Goal: Task Accomplishment & Management: Use online tool/utility

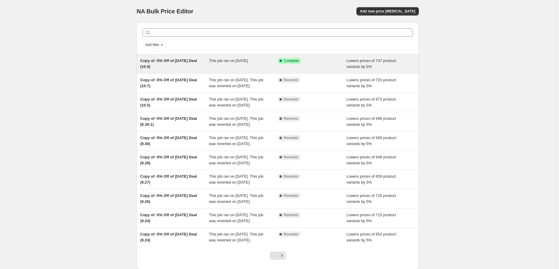
click at [273, 63] on div "This job ran on [DATE]." at bounding box center [243, 64] width 69 height 12
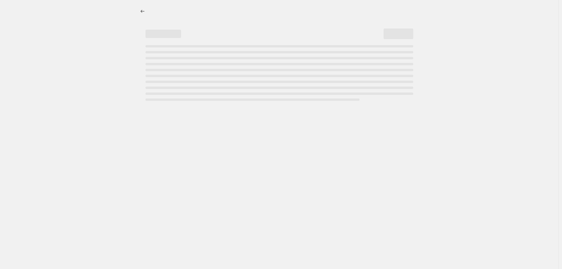
select select "percentage"
select select "pp"
select select "collection"
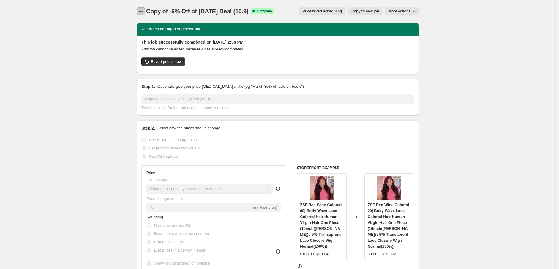
click at [142, 12] on icon "Price change jobs" at bounding box center [141, 11] width 6 height 6
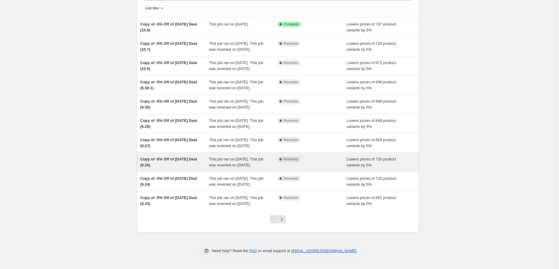
scroll to position [90, 0]
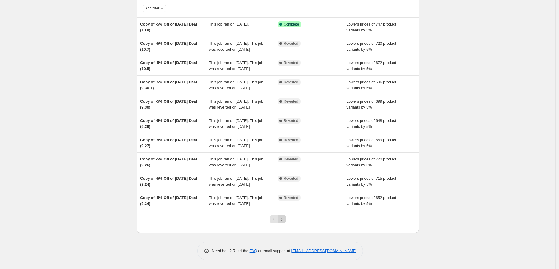
click at [284, 220] on icon "Next" at bounding box center [282, 219] width 6 height 6
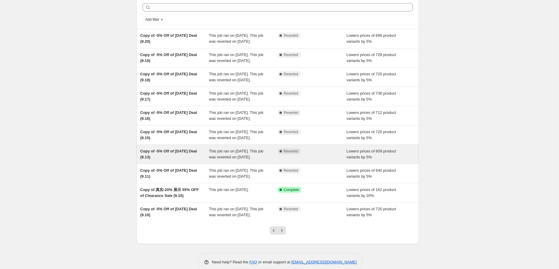
scroll to position [66, 0]
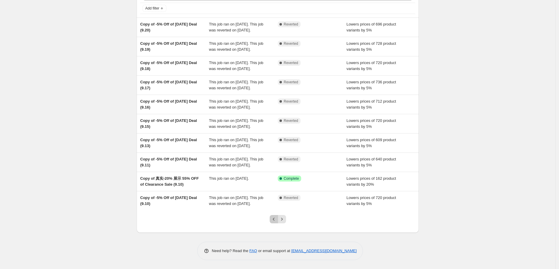
click at [273, 224] on button "Previous" at bounding box center [274, 219] width 8 height 8
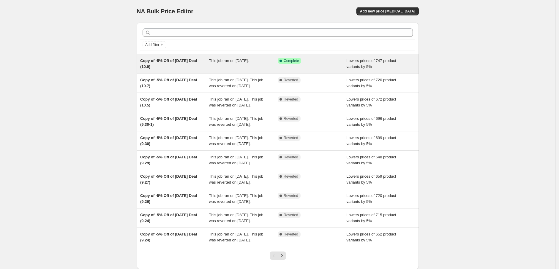
click at [201, 63] on div "Copy of -5% Off of [DATE] Deal (10.9)" at bounding box center [174, 64] width 69 height 12
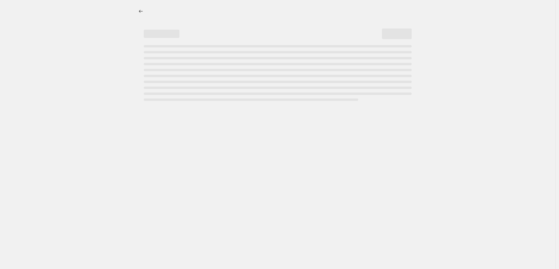
select select "percentage"
select select "pp"
select select "collection"
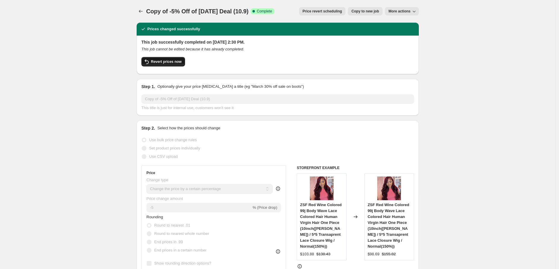
click at [162, 59] on span "Revert prices now" at bounding box center [166, 61] width 31 height 5
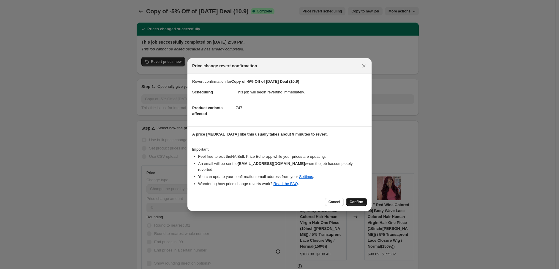
click at [358, 200] on span "Confirm" at bounding box center [357, 202] width 14 height 5
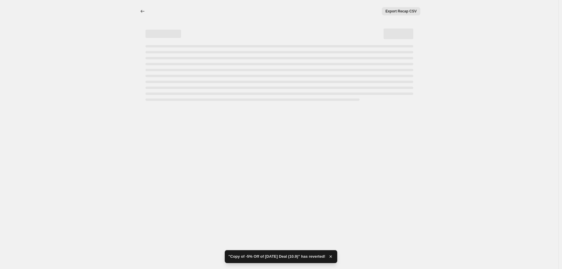
select select "percentage"
select select "pp"
select select "collection"
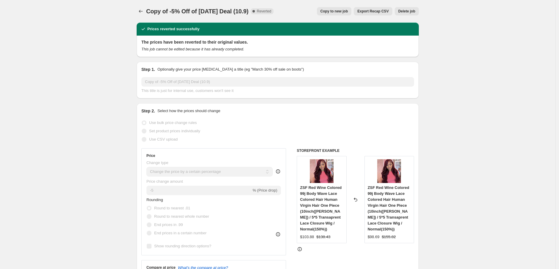
click at [344, 11] on span "Copy to new job" at bounding box center [334, 11] width 28 height 5
select select "percentage"
select select "pp"
select select "collection"
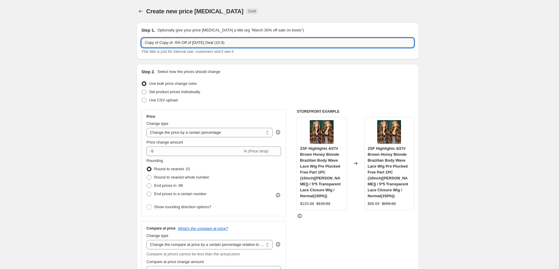
drag, startPoint x: 161, startPoint y: 45, endPoint x: 143, endPoint y: 44, distance: 17.6
click at [143, 44] on input "Copy of Copy of -5% Off of [DATE] Deal (10.9)" at bounding box center [277, 43] width 273 height 10
click at [207, 45] on input "Copy of -5% Off of [DATE] Deal (10.9)" at bounding box center [277, 43] width 273 height 10
type input "Copy of -5% Off of [DATE] Deal (10.11)"
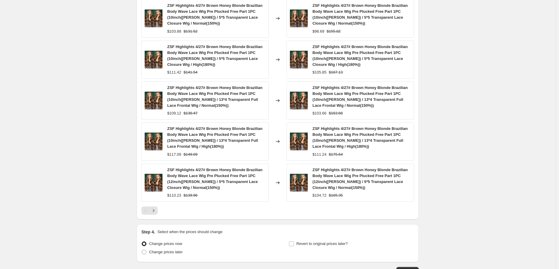
scroll to position [542, 0]
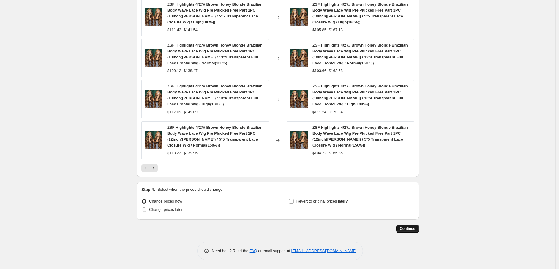
click at [410, 229] on span "Continue" at bounding box center [407, 229] width 15 height 5
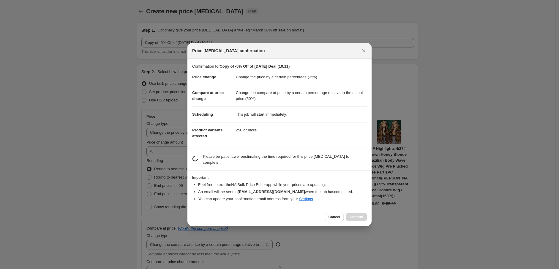
scroll to position [0, 0]
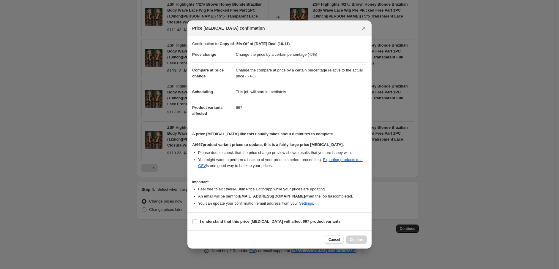
drag, startPoint x: 195, startPoint y: 221, endPoint x: 267, endPoint y: 198, distance: 74.8
click at [195, 221] on input "I understand that this price [MEDICAL_DATA] will affect 667 product variants" at bounding box center [194, 221] width 5 height 5
checkbox input "true"
click at [352, 238] on span "Confirm" at bounding box center [357, 240] width 14 height 5
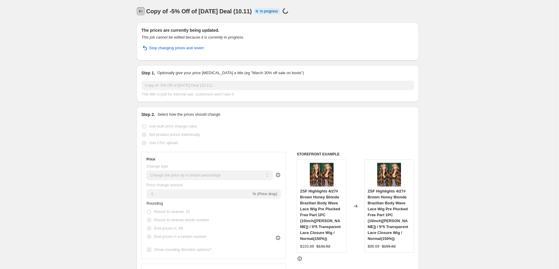
click at [138, 12] on button "Price change jobs" at bounding box center [141, 11] width 8 height 8
